Goal: Task Accomplishment & Management: Complete application form

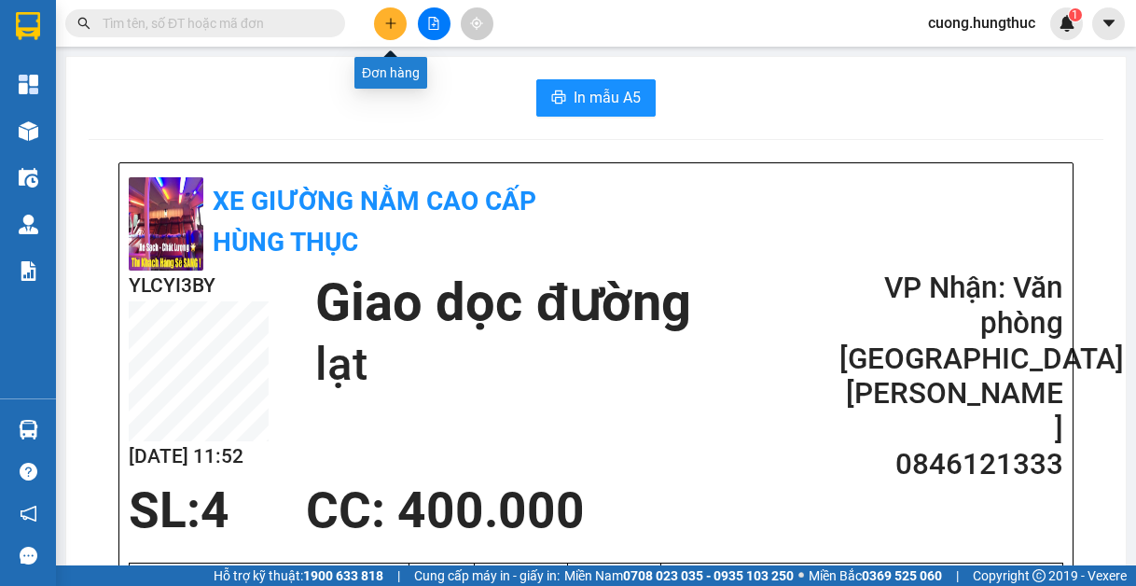
click at [396, 15] on button at bounding box center [390, 23] width 33 height 33
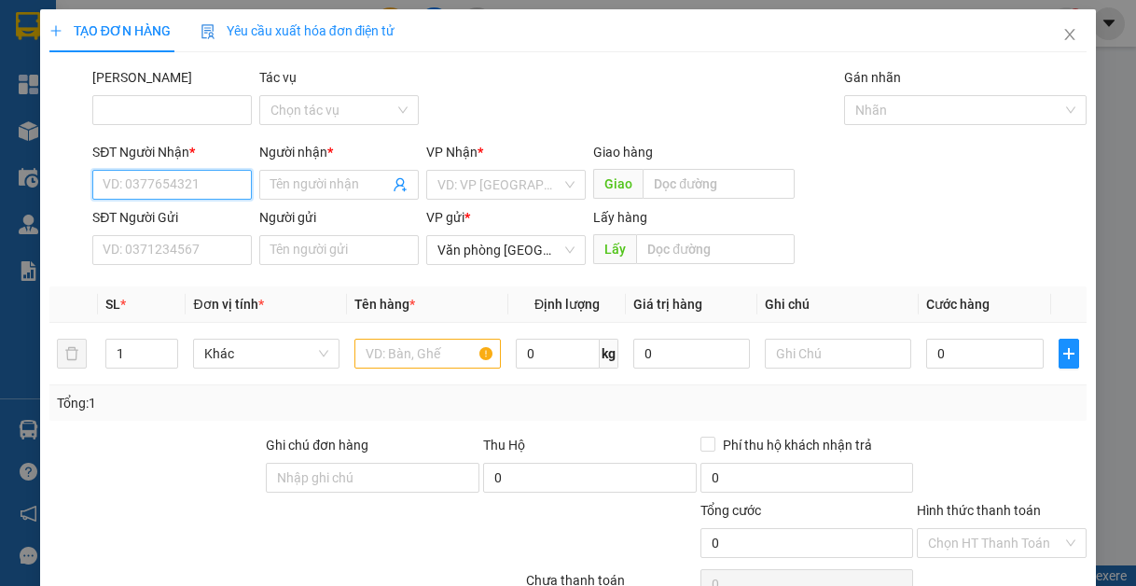
click at [193, 183] on input "SĐT Người Nhận *" at bounding box center [172, 185] width 160 height 30
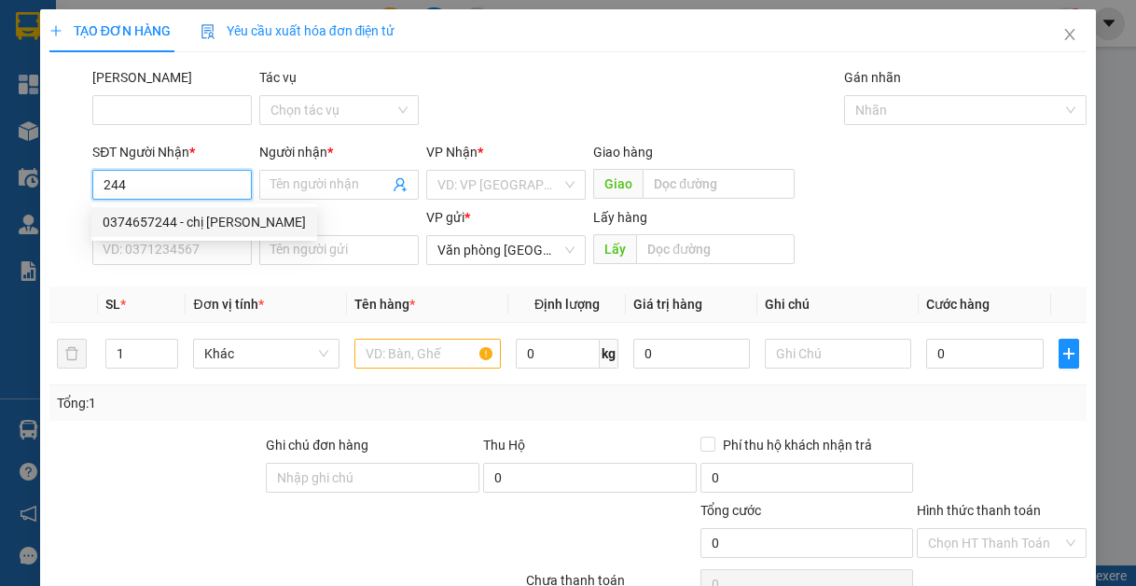
click at [189, 227] on div "0374657244 - chị [PERSON_NAME]" at bounding box center [204, 222] width 203 height 21
type input "0374657244"
type input "chị [PERSON_NAME]"
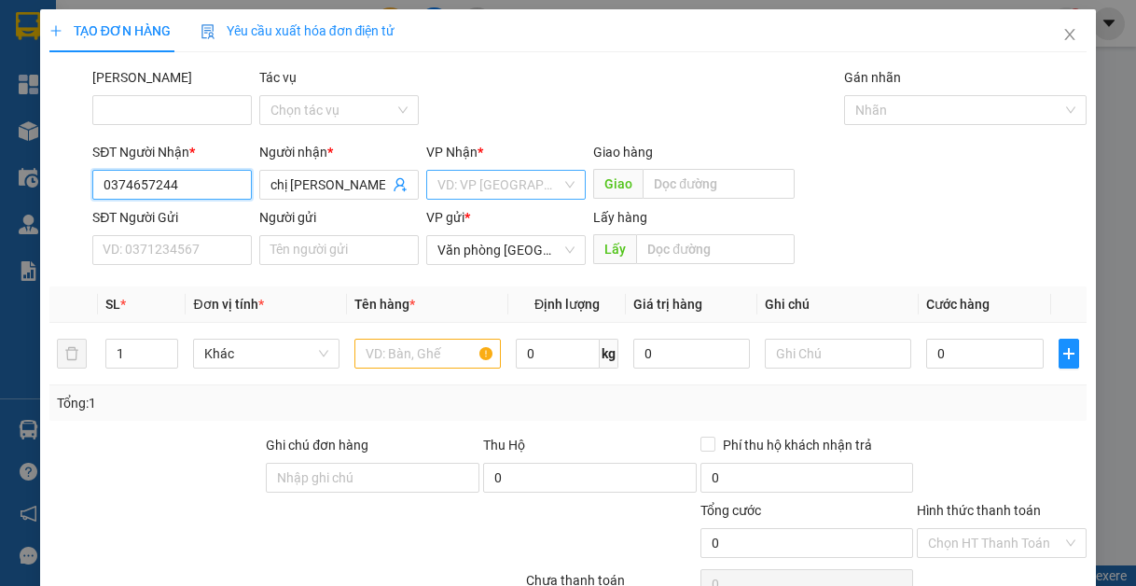
type input "0374657244"
click at [467, 183] on input "search" at bounding box center [500, 185] width 124 height 28
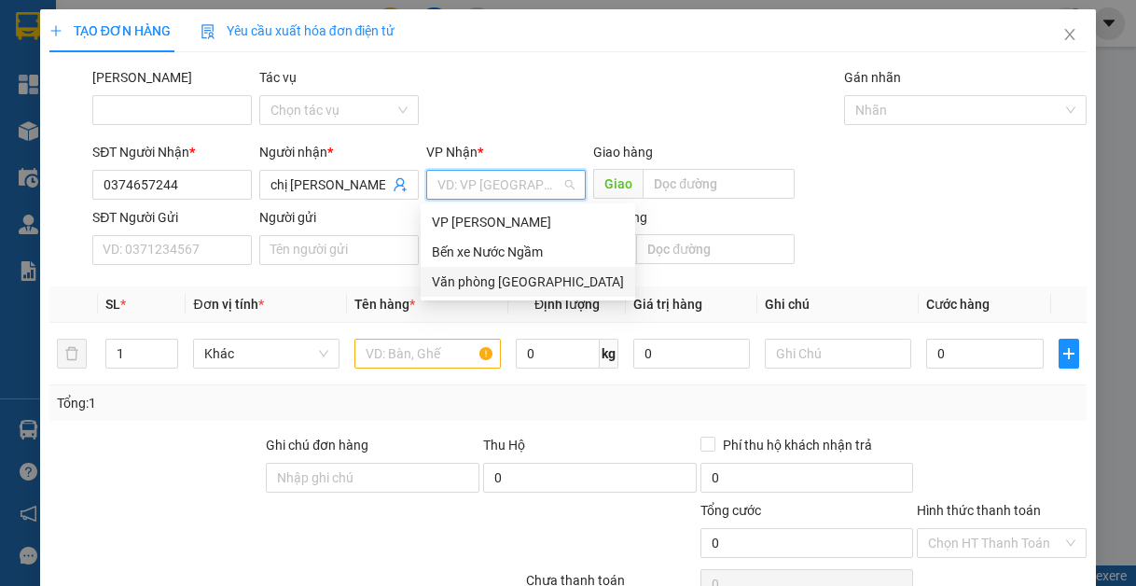
click at [503, 285] on div "Văn phòng [GEOGRAPHIC_DATA]" at bounding box center [528, 281] width 192 height 21
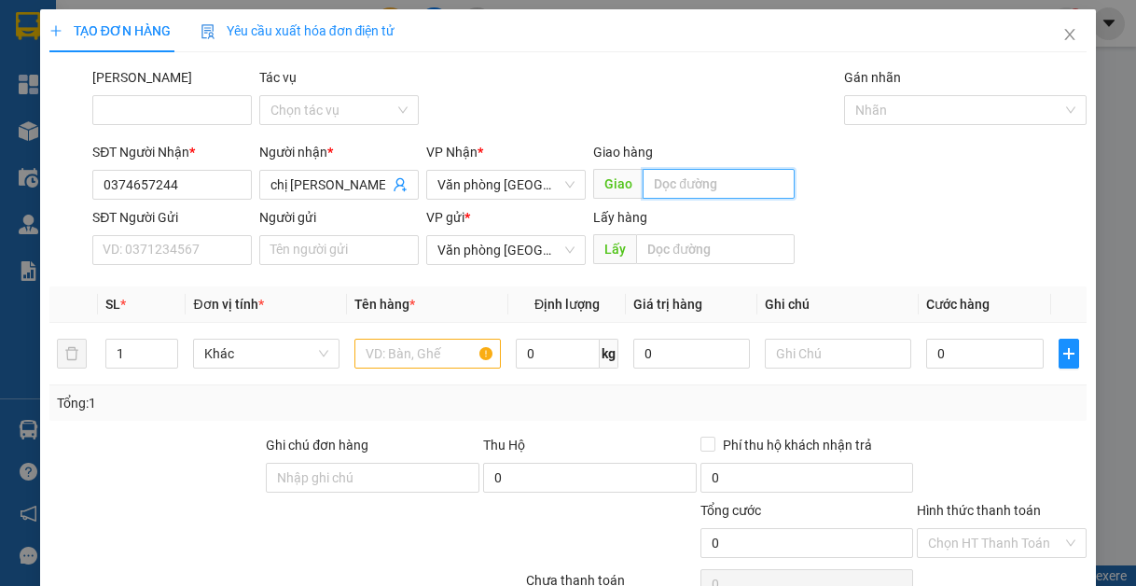
click at [668, 188] on input "text" at bounding box center [719, 184] width 152 height 30
type input "d"
click at [157, 361] on span "Decrease Value" at bounding box center [167, 359] width 21 height 17
type input "đồng văn"
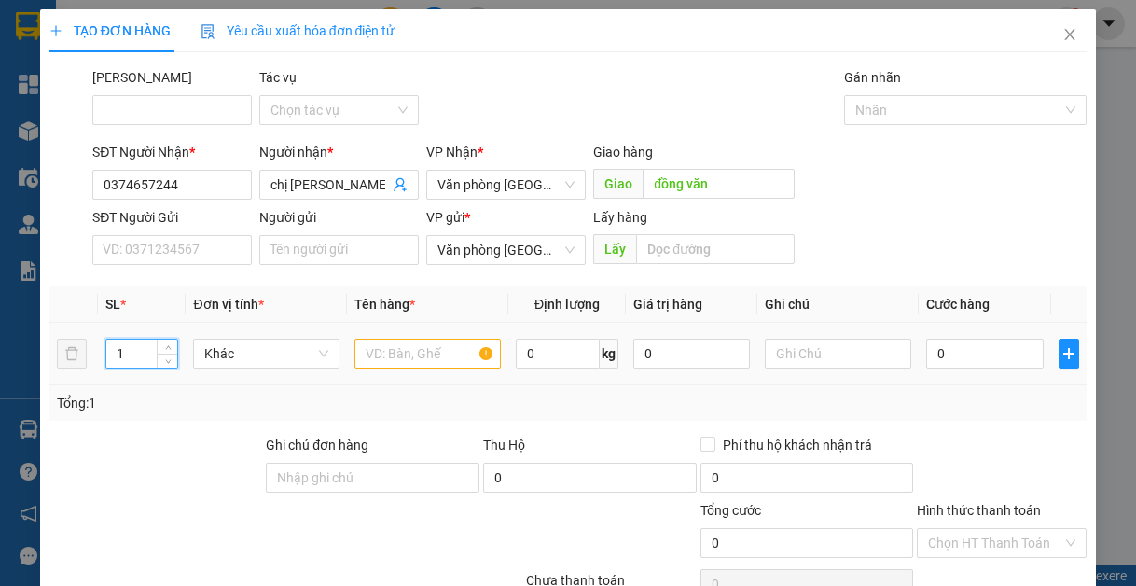
click at [138, 360] on input "1" at bounding box center [141, 354] width 71 height 28
type input "1"
type input "2"
click at [362, 366] on input "text" at bounding box center [427, 354] width 146 height 30
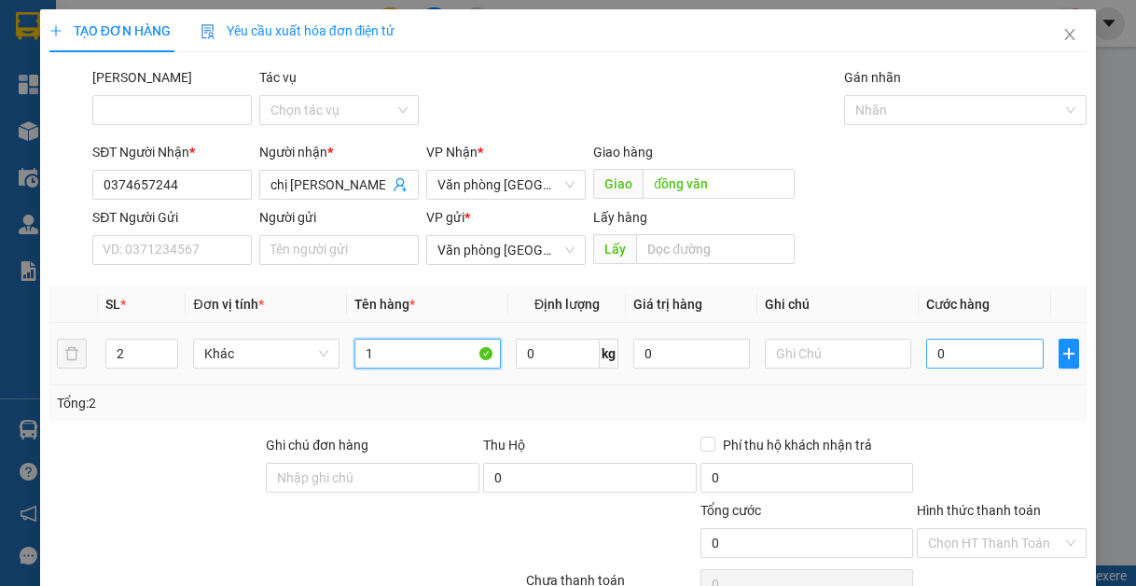
type input "1"
click at [961, 360] on input "0" at bounding box center [984, 354] width 117 height 30
type input "1"
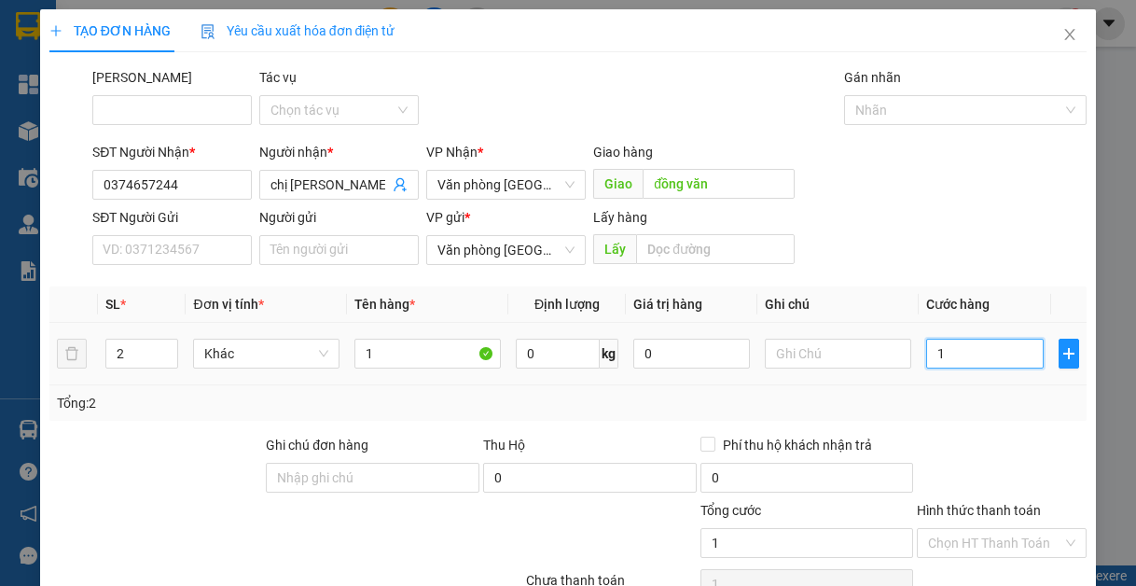
type input "10"
type input "100"
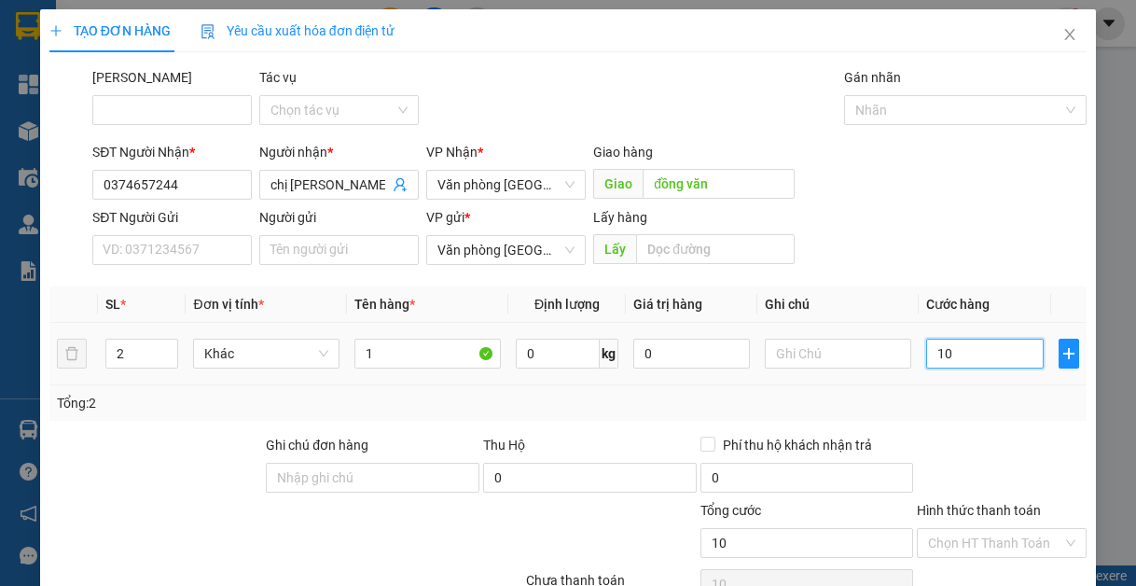
type input "100"
type input "1.000"
type input "10.000"
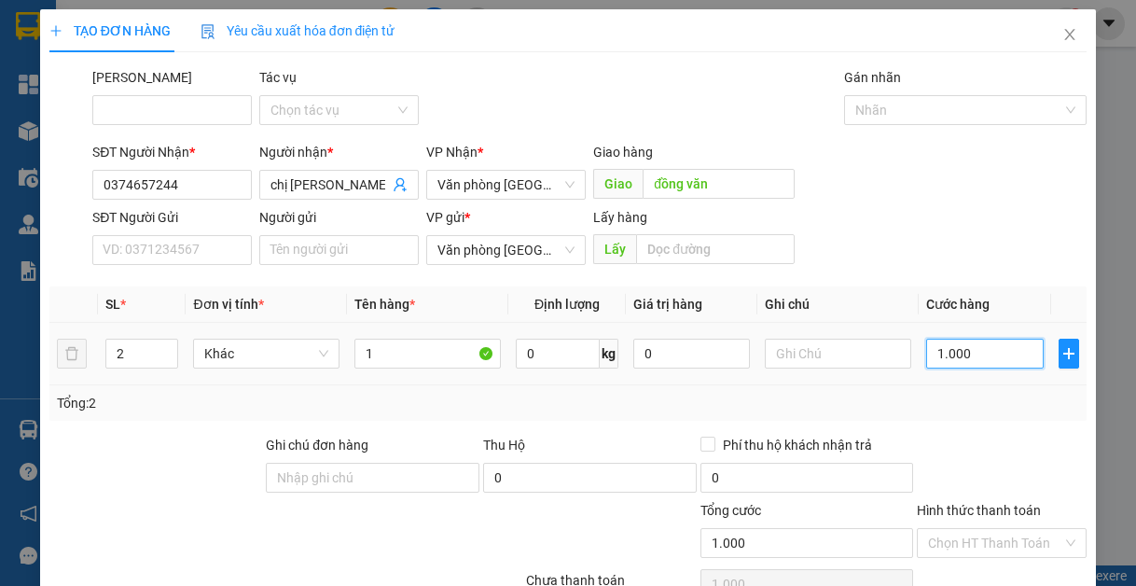
type input "10.000"
type input "100.000"
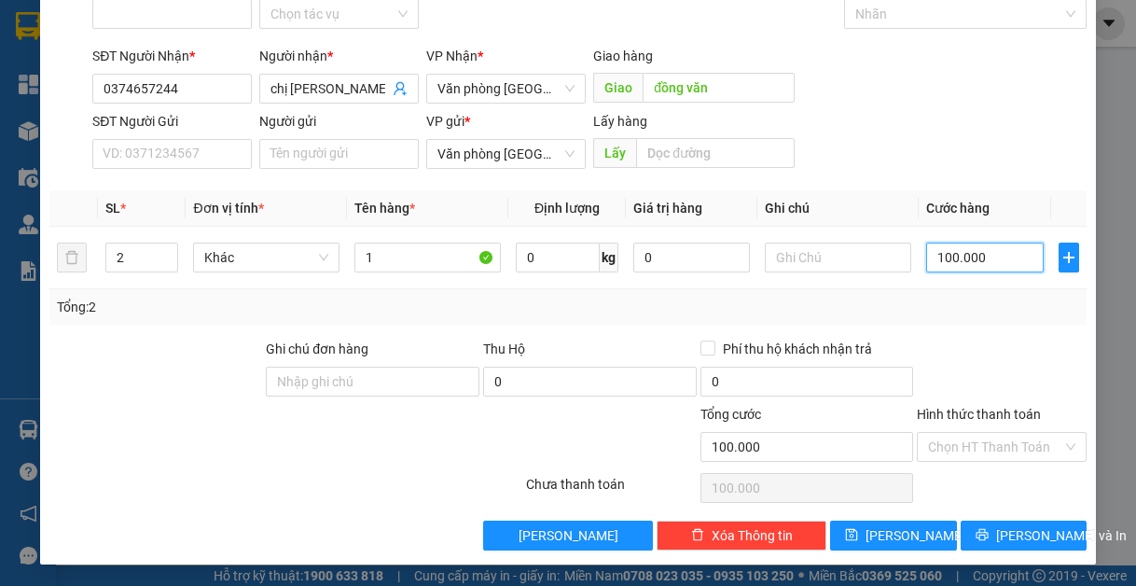
scroll to position [97, 0]
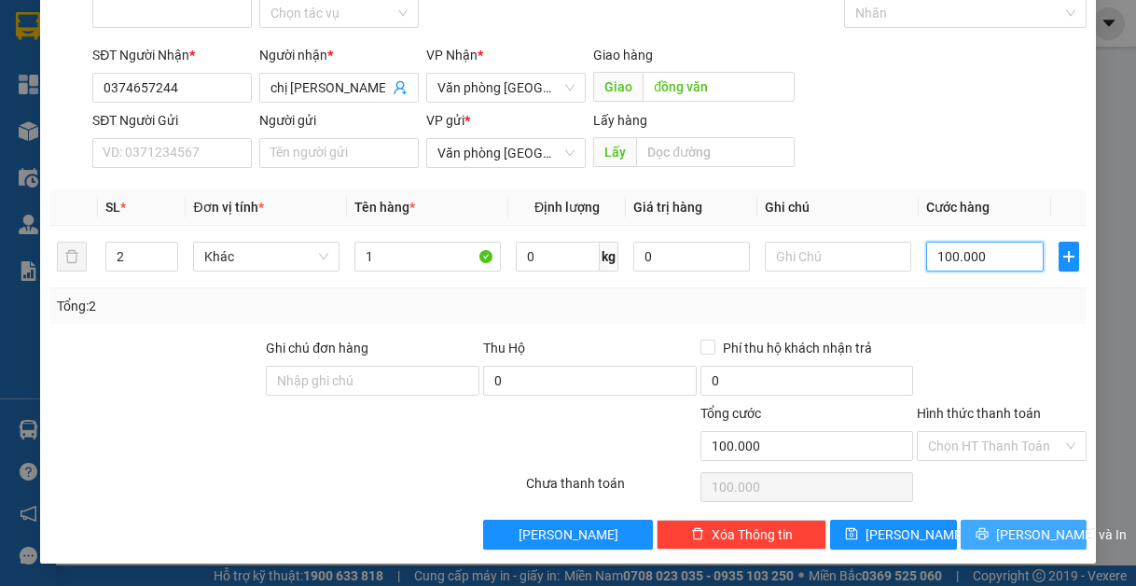
type input "100.000"
click at [1001, 525] on span "[PERSON_NAME] và In" at bounding box center [1061, 534] width 131 height 21
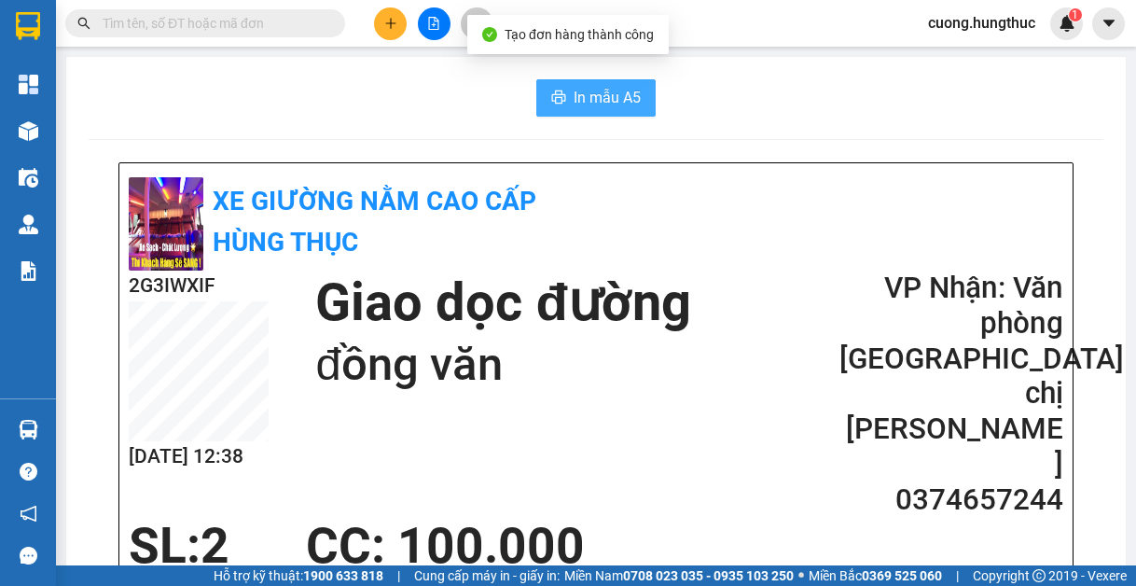
click at [576, 104] on span "In mẫu A5" at bounding box center [607, 97] width 67 height 23
